Goal: Task Accomplishment & Management: Complete application form

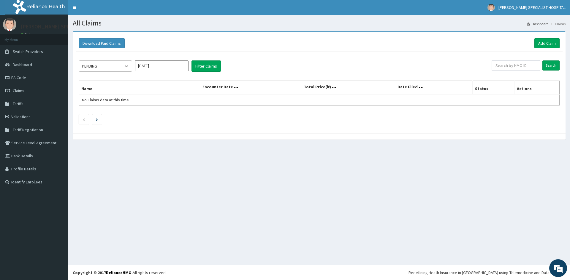
click at [129, 68] on icon at bounding box center [126, 66] width 6 height 6
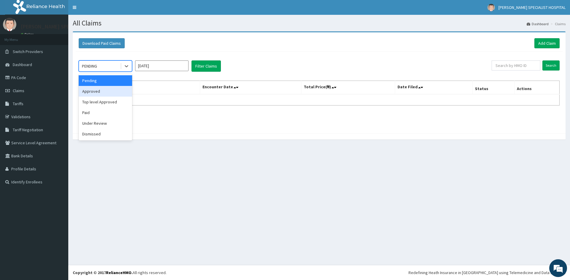
click at [106, 90] on div "Approved" at bounding box center [105, 91] width 53 height 11
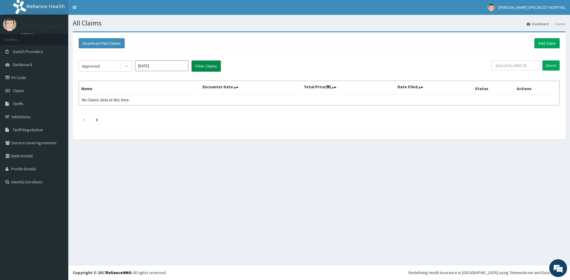
click at [214, 65] on button "Filter Claims" at bounding box center [205, 66] width 29 height 11
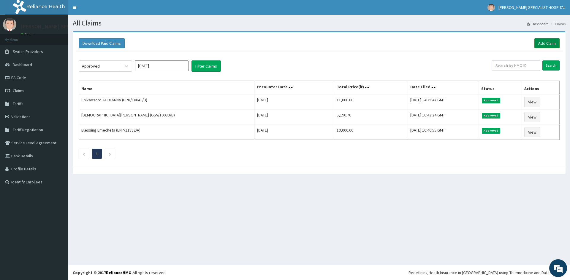
click at [543, 39] on link "Add Claim" at bounding box center [546, 43] width 25 height 10
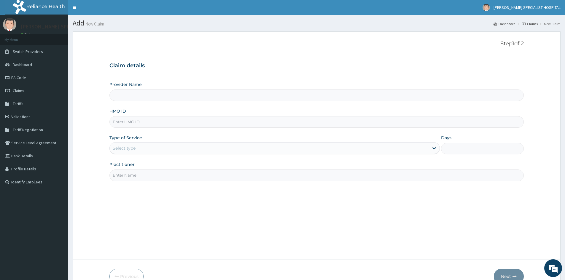
click at [125, 124] on input "HMO ID" at bounding box center [317, 122] width 415 height 12
paste input "MKE/10085/E"
type input "MKE/10085/E"
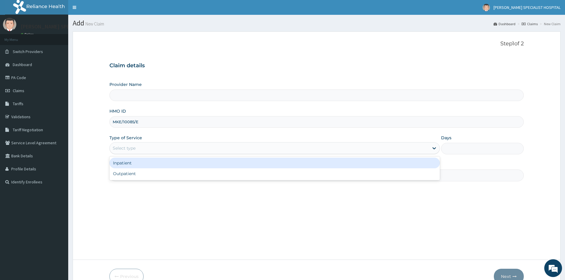
drag, startPoint x: 125, startPoint y: 147, endPoint x: 139, endPoint y: 153, distance: 15.0
click at [125, 147] on div "Select type" at bounding box center [124, 148] width 23 height 6
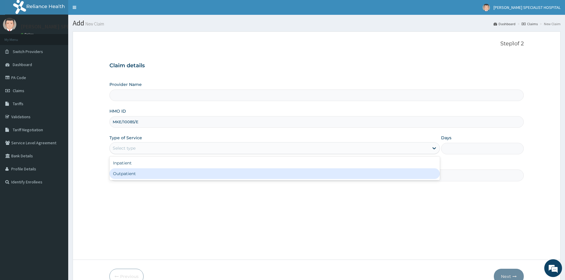
click at [131, 171] on div "Outpatient" at bounding box center [275, 174] width 331 height 11
type input "1"
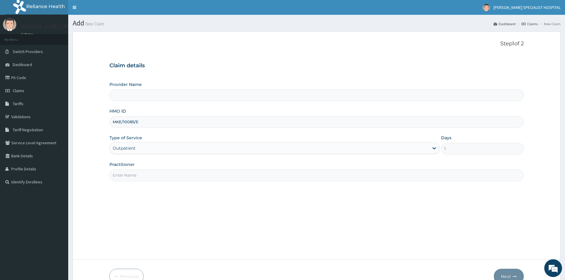
click at [131, 171] on input "Practitioner" at bounding box center [317, 176] width 415 height 12
type input "Livingston Specialist Hospital"
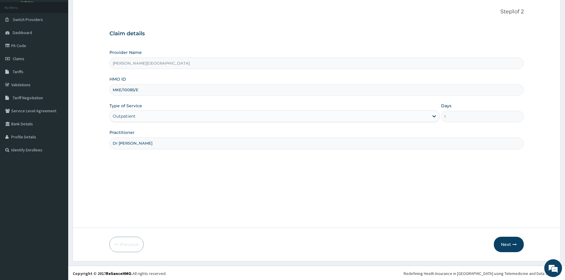
scroll to position [33, 0]
type input "Dr Peter"
click at [507, 243] on button "Next" at bounding box center [509, 243] width 30 height 15
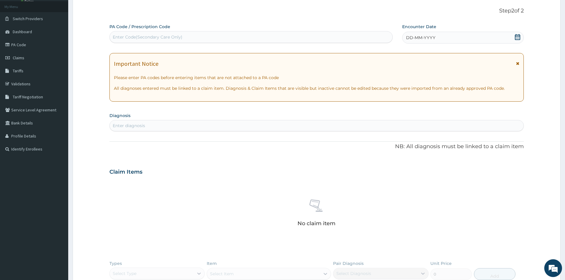
click at [159, 39] on div "Enter Code(Secondary Care Only)" at bounding box center [148, 37] width 70 height 6
paste input "PA/4D961D"
type input "PA/4D961D"
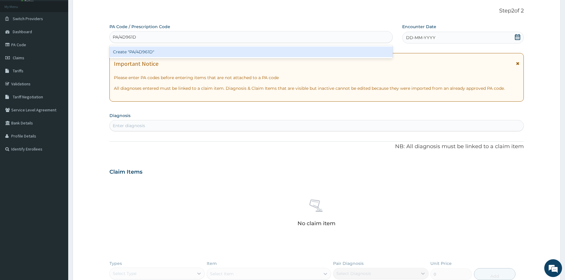
click at [155, 52] on div "Create "PA/4D961D"" at bounding box center [251, 52] width 283 height 11
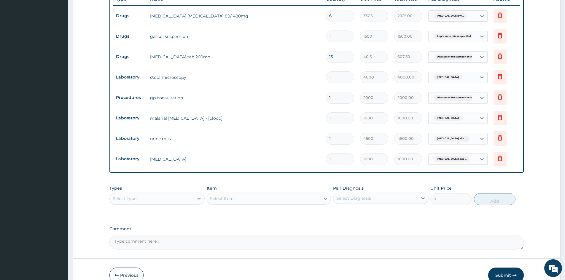
scroll to position [268, 0]
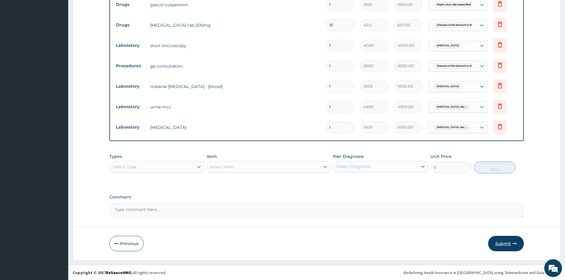
click at [502, 245] on button "Submit" at bounding box center [506, 243] width 36 height 15
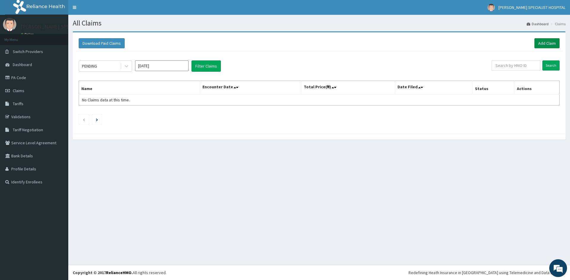
click at [544, 41] on link "Add Claim" at bounding box center [546, 43] width 25 height 10
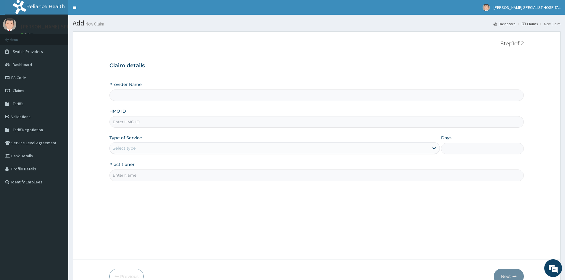
click at [128, 123] on input "HMO ID" at bounding box center [317, 122] width 415 height 12
paste input "MKE/10085/B"
type input "MKE/10085/B"
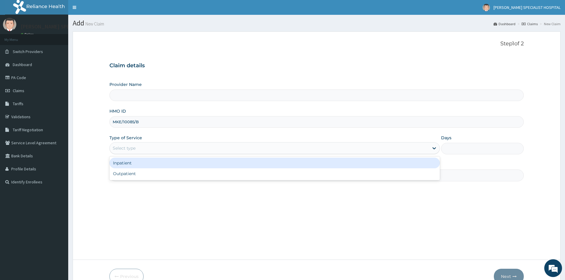
click at [125, 147] on div "Select type" at bounding box center [124, 148] width 23 height 6
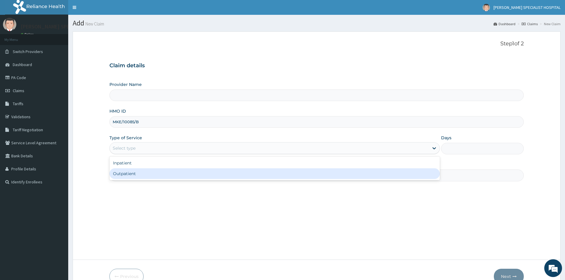
click at [128, 172] on div "Outpatient" at bounding box center [275, 174] width 331 height 11
type input "1"
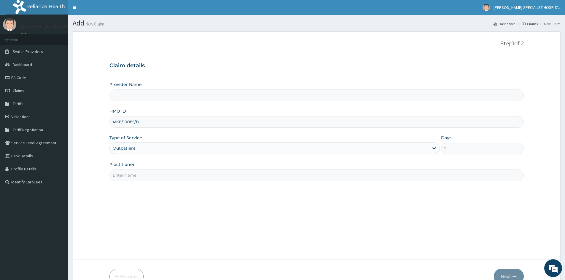
type input "Livingston Specialist Hospital"
click at [128, 172] on input "Practitioner" at bounding box center [317, 176] width 415 height 12
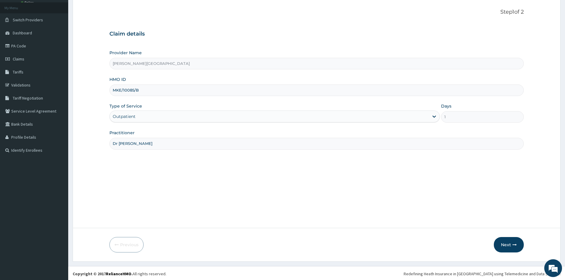
scroll to position [33, 0]
type input "Dr Peter"
click at [503, 242] on button "Next" at bounding box center [509, 243] width 30 height 15
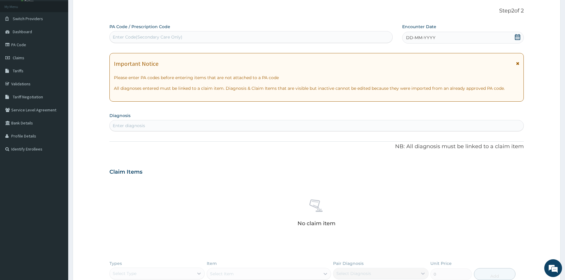
click at [143, 36] on div "Enter Code(Secondary Care Only)" at bounding box center [148, 37] width 70 height 6
paste input "PA/7ED772"
type input "PA/7ED772"
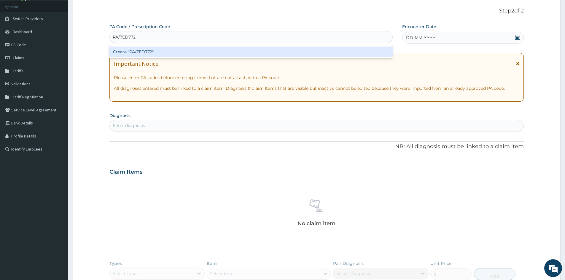
click at [139, 53] on div "Create "PA/7ED772"" at bounding box center [251, 52] width 283 height 11
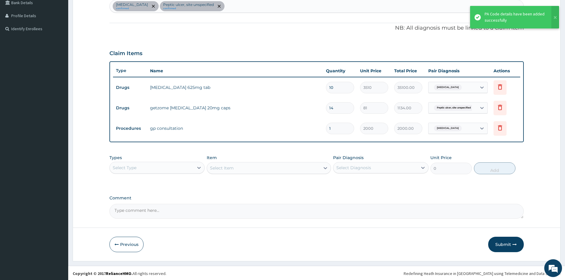
scroll to position [154, 0]
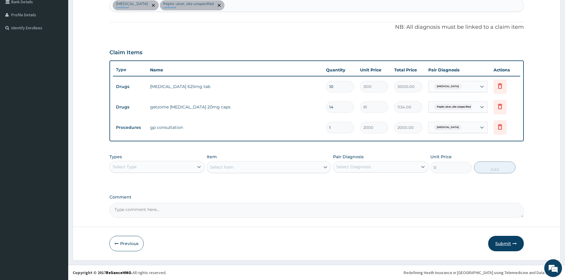
click at [502, 243] on button "Submit" at bounding box center [506, 243] width 36 height 15
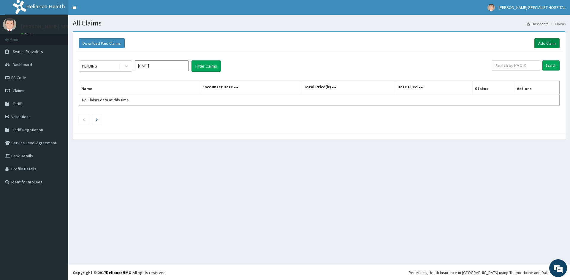
click at [551, 46] on link "Add Claim" at bounding box center [546, 43] width 25 height 10
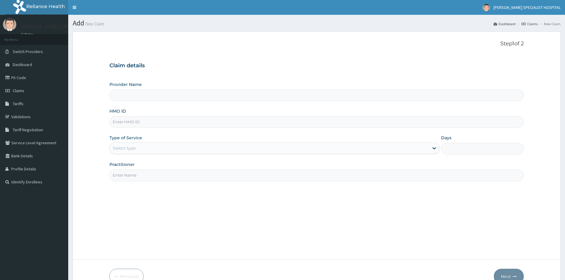
click at [146, 118] on input "HMO ID" at bounding box center [317, 122] width 415 height 12
paste input "ASS/10028/B"
type input "ASS/10028/B"
type input "Livingston Specialist Hospital"
type input "ASS/10028/B"
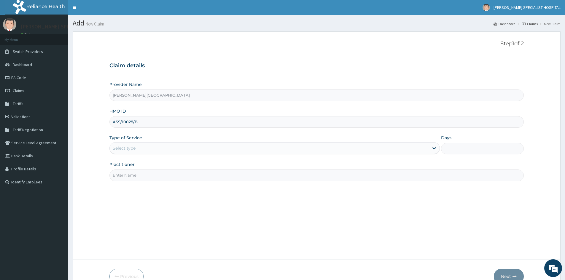
click at [117, 145] on div "Select type" at bounding box center [269, 148] width 319 height 9
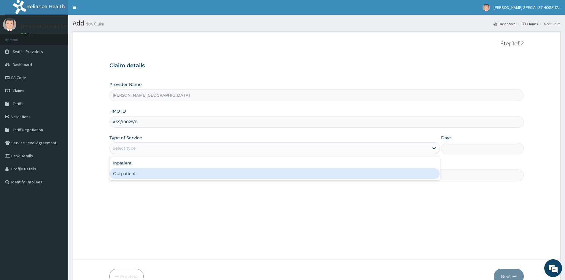
click at [135, 175] on div "Outpatient" at bounding box center [275, 174] width 331 height 11
type input "1"
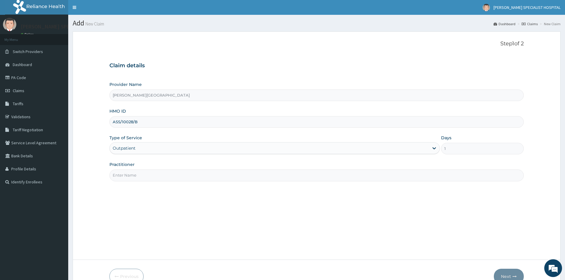
drag, startPoint x: 135, startPoint y: 175, endPoint x: 149, endPoint y: 176, distance: 14.0
click at [135, 175] on input "Practitioner" at bounding box center [317, 176] width 415 height 12
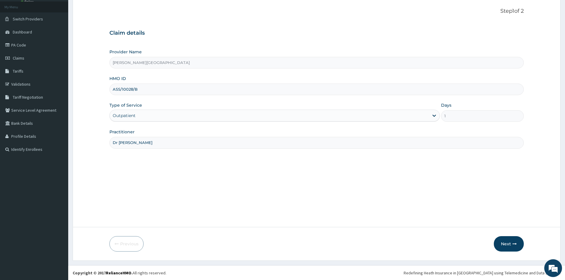
scroll to position [33, 0]
type input "Dr [PERSON_NAME]"
click at [506, 245] on button "Next" at bounding box center [509, 243] width 30 height 15
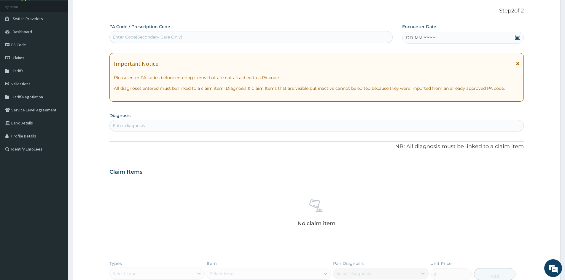
click at [155, 36] on div "Enter Code(Secondary Care Only)" at bounding box center [148, 37] width 70 height 6
click at [146, 37] on div "Enter Code(Secondary Care Only)" at bounding box center [148, 37] width 70 height 6
paste input "PA/2E5083"
type input "PA/2E5083"
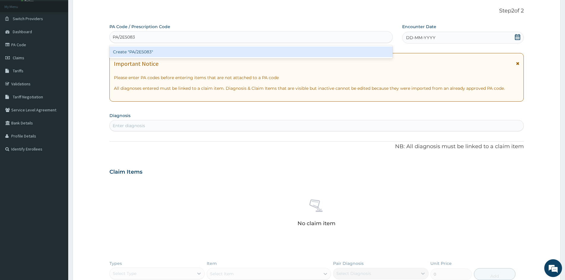
click at [155, 52] on div "Create "PA/2E5083"" at bounding box center [251, 52] width 283 height 11
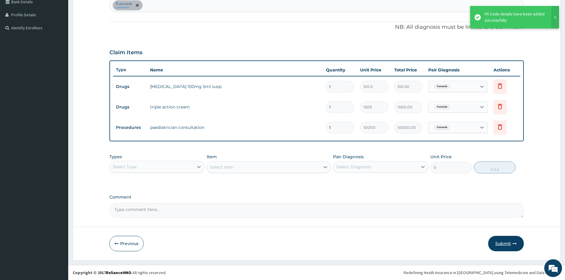
click at [505, 244] on button "Submit" at bounding box center [506, 243] width 36 height 15
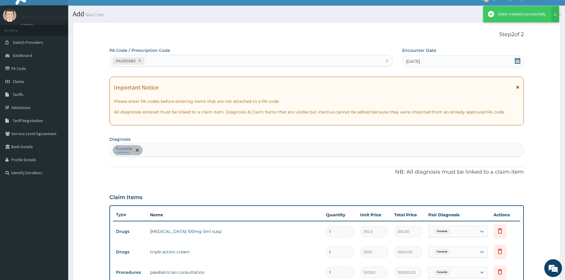
scroll to position [154, 0]
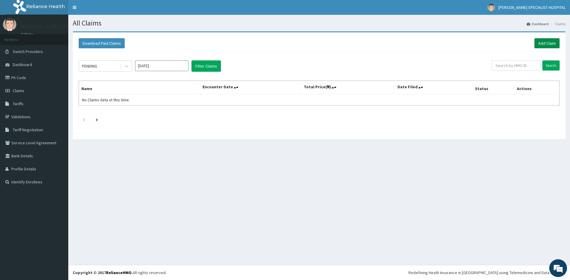
click at [550, 42] on link "Add Claim" at bounding box center [546, 43] width 25 height 10
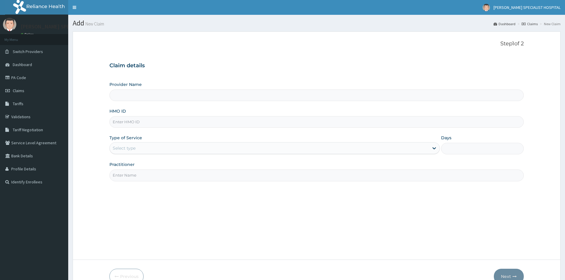
drag, startPoint x: 173, startPoint y: 115, endPoint x: 171, endPoint y: 118, distance: 3.2
click at [171, 118] on div "HMO ID" at bounding box center [317, 118] width 415 height 20
click at [160, 124] on input "HMO ID" at bounding box center [317, 122] width 415 height 12
paste input "ASS/10028/A"
type input "ASS/10028/A"
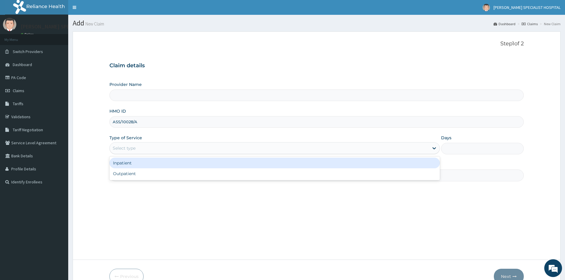
click at [153, 147] on div "Select type" at bounding box center [269, 148] width 319 height 9
type input "Livingston Specialist Hospital"
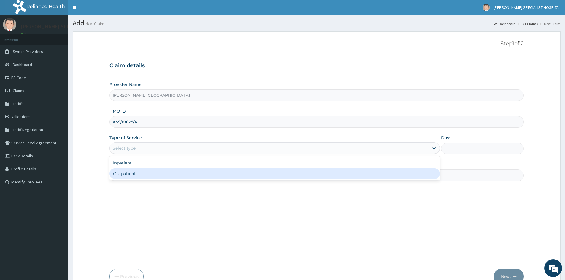
click at [134, 175] on div "Outpatient" at bounding box center [275, 174] width 331 height 11
type input "1"
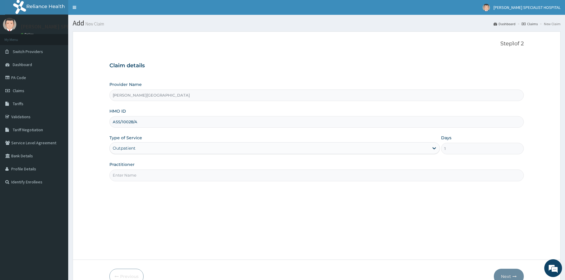
click at [134, 175] on input "Practitioner" at bounding box center [317, 176] width 415 height 12
type input "Dr Peter"
click at [504, 273] on button "Next" at bounding box center [509, 276] width 30 height 15
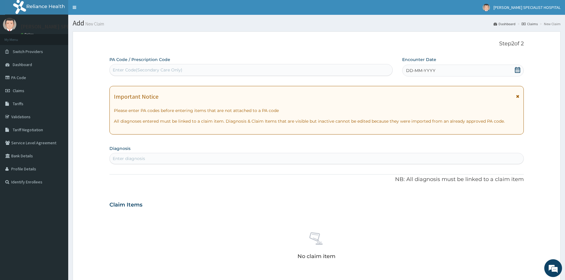
click at [142, 71] on div "Enter Code(Secondary Care Only)" at bounding box center [148, 70] width 70 height 6
paste input "PA/B71A18"
type input "PA/B71A18"
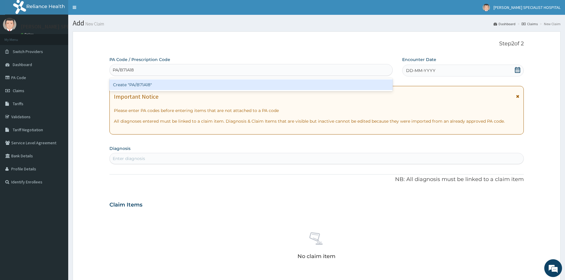
click at [137, 91] on div "Create "PA/B71A18"" at bounding box center [251, 84] width 283 height 13
click at [138, 88] on div "Create "PA/B71A18"" at bounding box center [251, 85] width 283 height 11
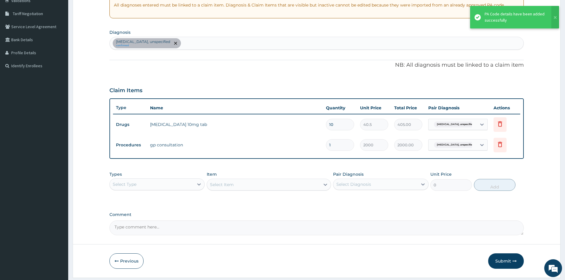
scroll to position [134, 0]
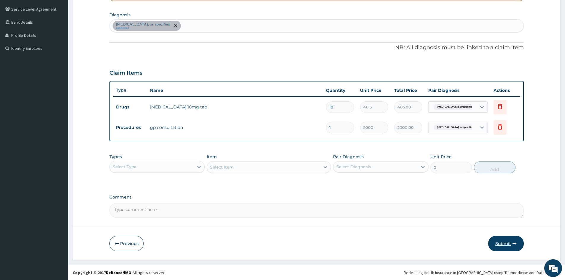
click at [499, 245] on button "Submit" at bounding box center [506, 243] width 36 height 15
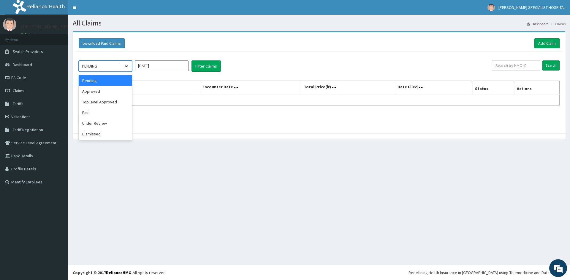
click at [126, 65] on icon at bounding box center [126, 66] width 6 height 6
click at [104, 92] on div "Approved" at bounding box center [105, 91] width 53 height 11
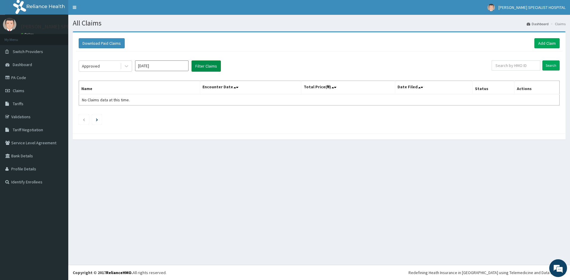
click at [203, 67] on button "Filter Claims" at bounding box center [205, 66] width 29 height 11
